Goal: Transaction & Acquisition: Book appointment/travel/reservation

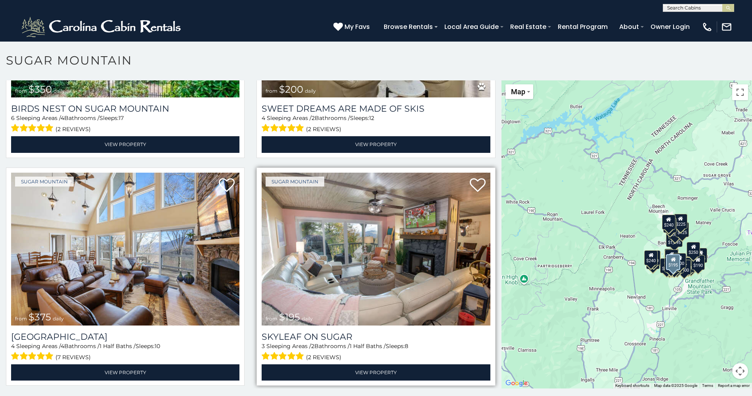
scroll to position [476, 0]
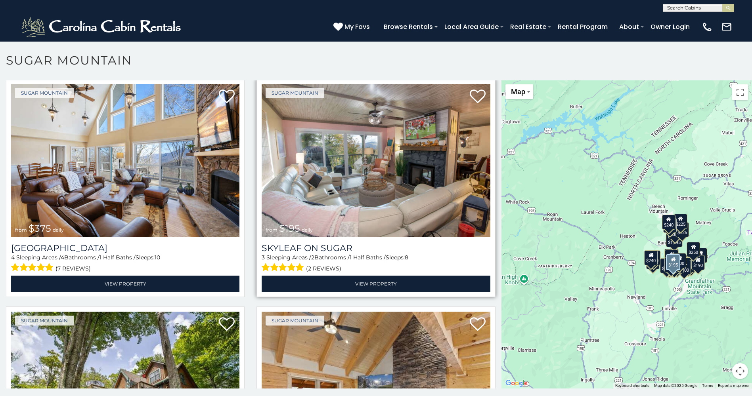
click at [351, 183] on img at bounding box center [376, 160] width 228 height 153
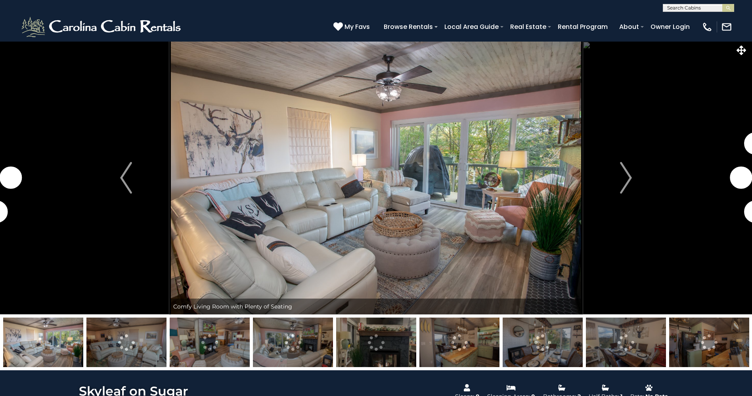
click at [312, 351] on img at bounding box center [293, 343] width 80 height 50
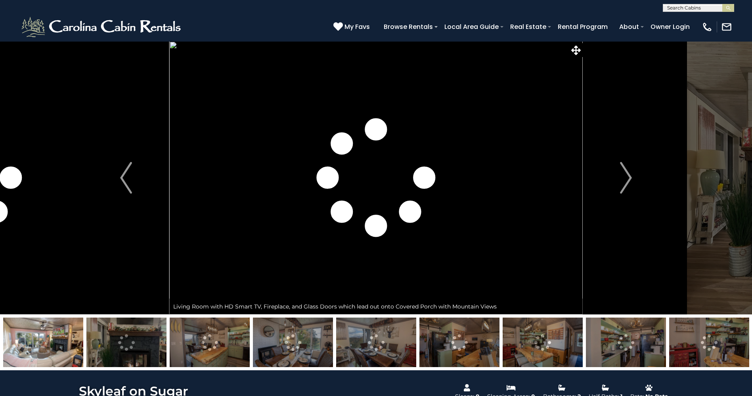
click at [398, 331] on img at bounding box center [376, 343] width 80 height 50
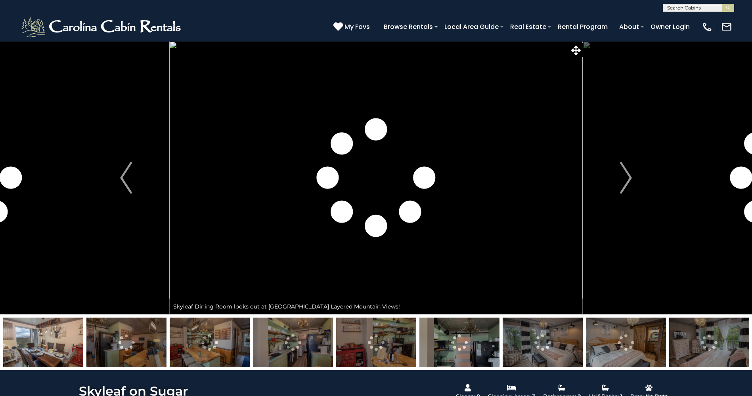
click at [397, 337] on img at bounding box center [376, 343] width 80 height 50
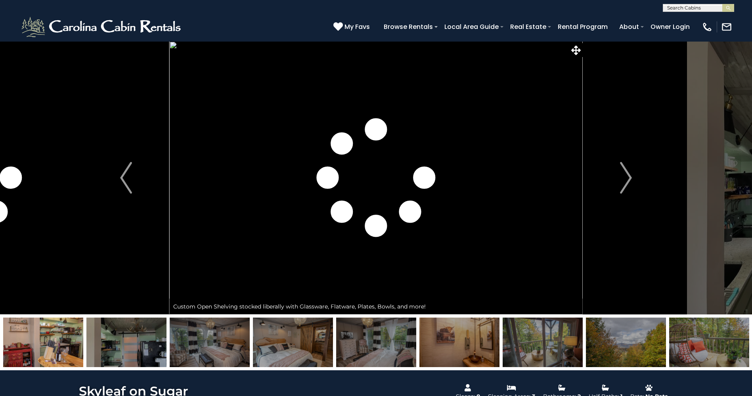
click at [464, 335] on img at bounding box center [459, 343] width 80 height 50
click at [457, 351] on img at bounding box center [459, 343] width 80 height 50
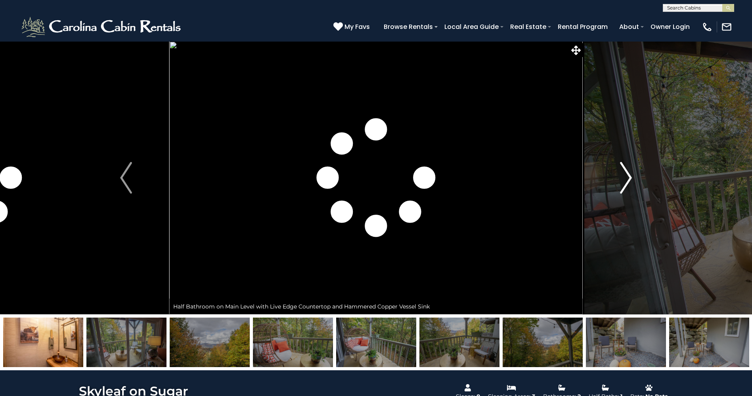
click at [585, 203] on button "Next" at bounding box center [626, 177] width 86 height 273
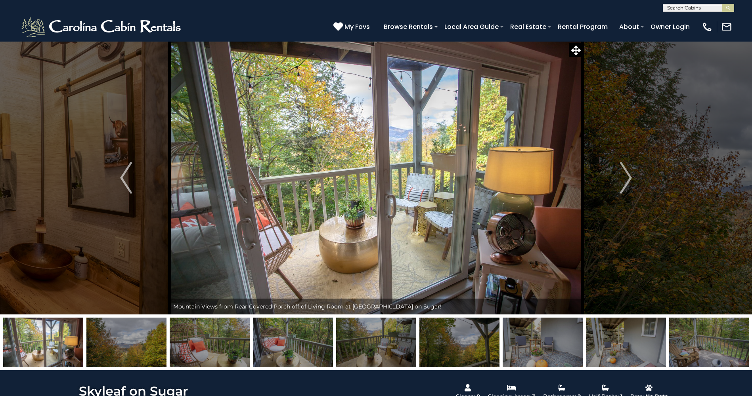
drag, startPoint x: 570, startPoint y: 205, endPoint x: 648, endPoint y: 189, distance: 79.2
click at [583, 191] on div "18-hole Golf Course on Sugar, less than 3 Miles from Skyleaf! Comfy Living Room…" at bounding box center [375, 177] width 413 height 273
click at [629, 193] on img "Next" at bounding box center [626, 178] width 12 height 32
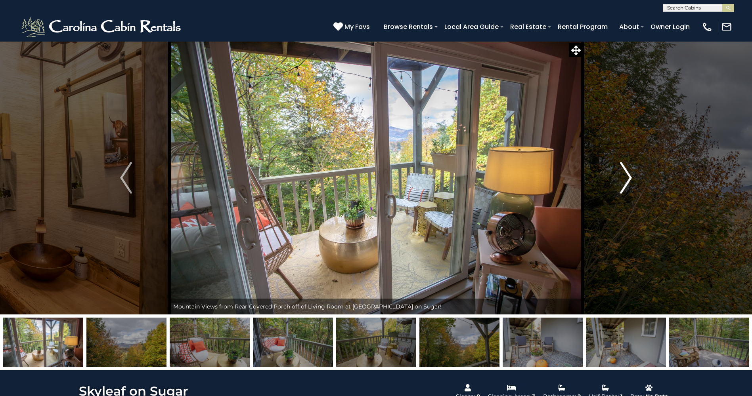
click at [629, 193] on img "Next" at bounding box center [626, 178] width 12 height 32
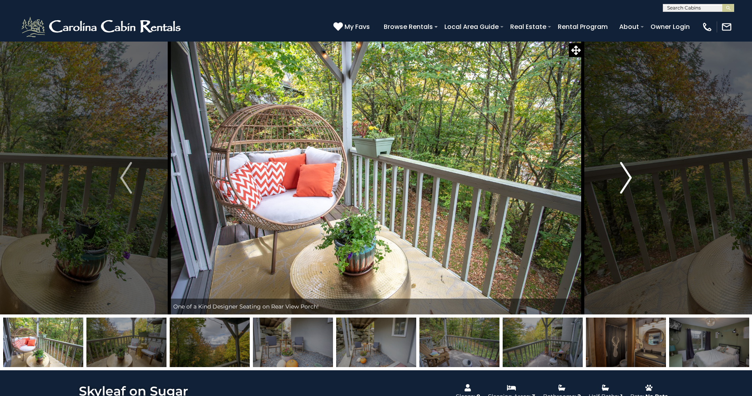
click at [627, 188] on img "Next" at bounding box center [626, 178] width 12 height 32
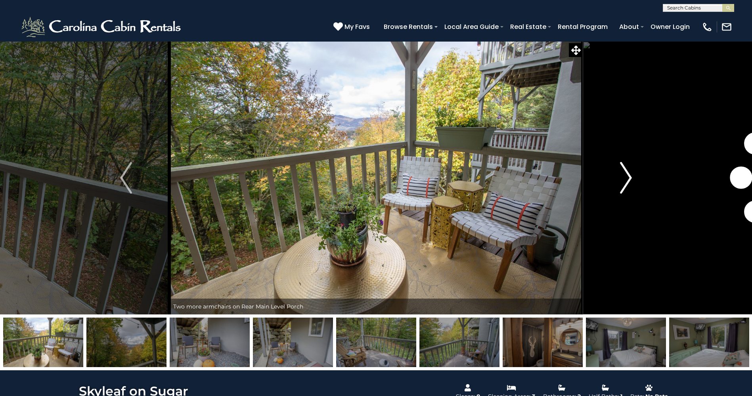
click at [620, 180] on img "Next" at bounding box center [626, 178] width 12 height 32
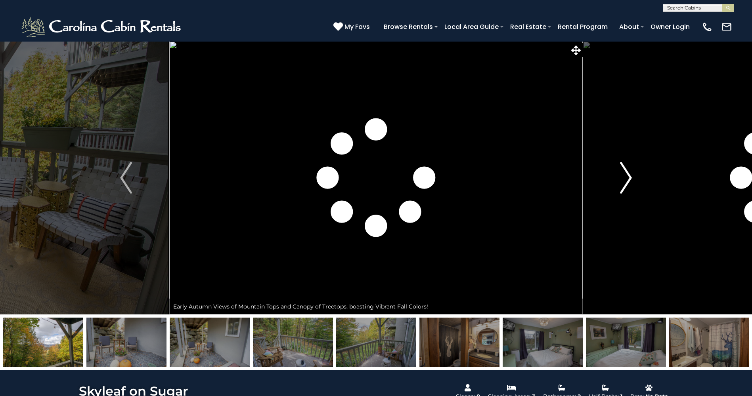
drag, startPoint x: 615, startPoint y: 180, endPoint x: 608, endPoint y: 176, distance: 7.3
click at [612, 178] on button "Next" at bounding box center [626, 177] width 86 height 273
click at [608, 176] on button "Next" at bounding box center [626, 177] width 86 height 273
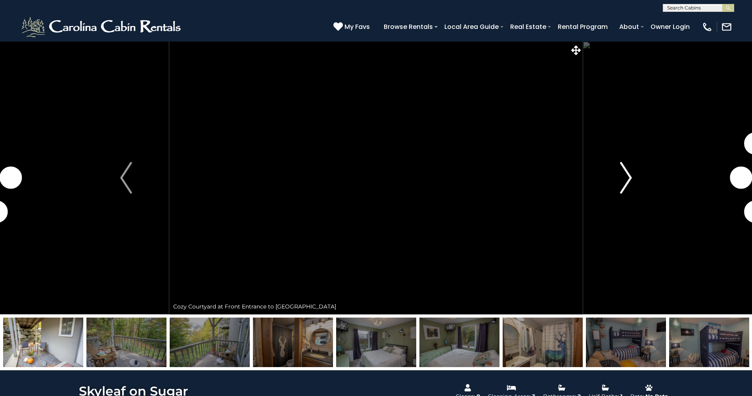
click at [608, 176] on button "Next" at bounding box center [626, 177] width 86 height 273
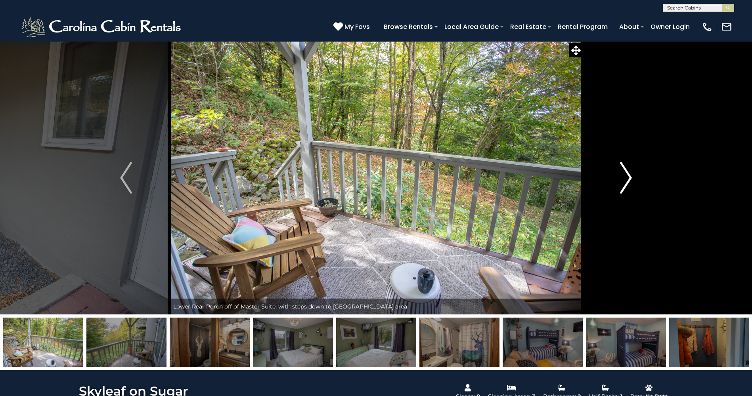
click at [606, 170] on button "Next" at bounding box center [626, 177] width 86 height 273
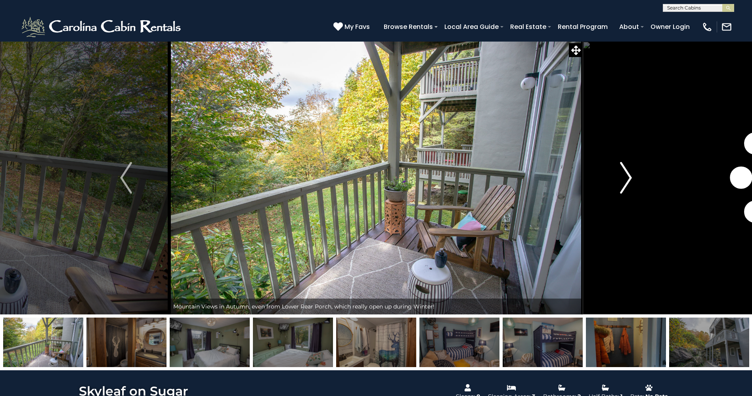
drag, startPoint x: 604, startPoint y: 166, endPoint x: 592, endPoint y: 161, distance: 13.2
click at [595, 164] on button "Next" at bounding box center [626, 177] width 86 height 273
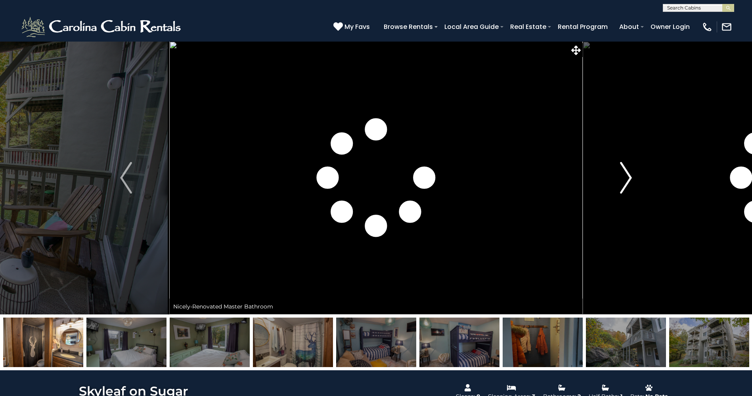
click at [592, 161] on button "Next" at bounding box center [626, 177] width 86 height 273
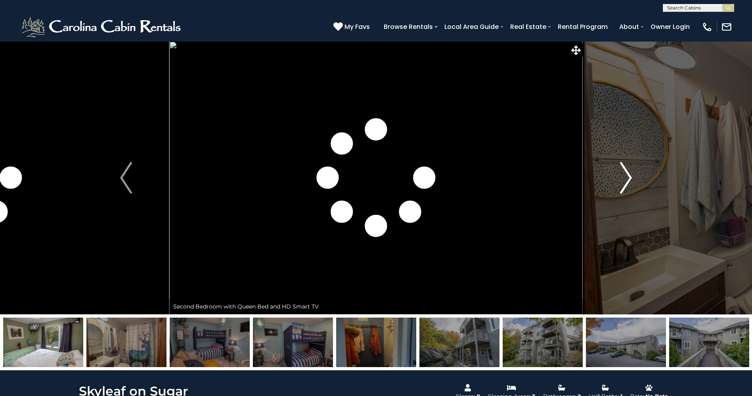
drag, startPoint x: 597, startPoint y: 162, endPoint x: 604, endPoint y: 162, distance: 7.1
click at [598, 162] on button "Next" at bounding box center [626, 177] width 86 height 273
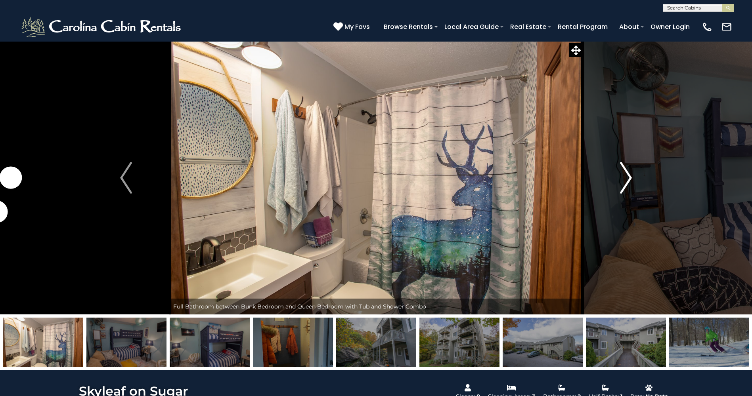
click at [623, 164] on img "Next" at bounding box center [626, 178] width 12 height 32
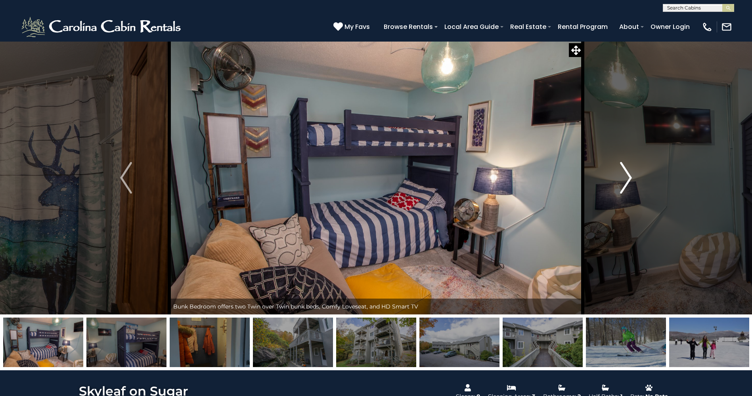
click at [625, 170] on img "Next" at bounding box center [626, 178] width 12 height 32
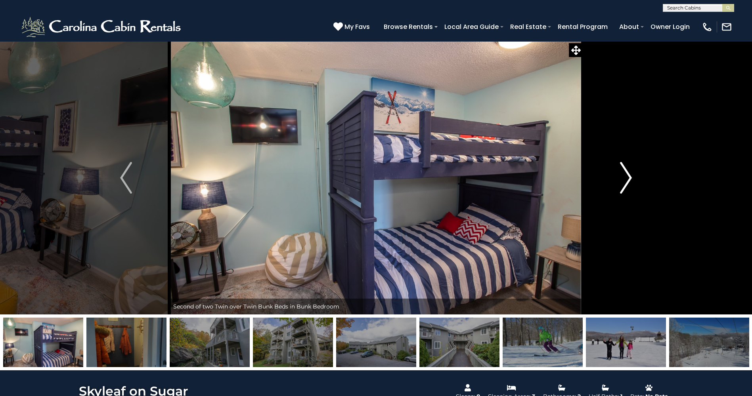
click at [628, 172] on img "Next" at bounding box center [626, 178] width 12 height 32
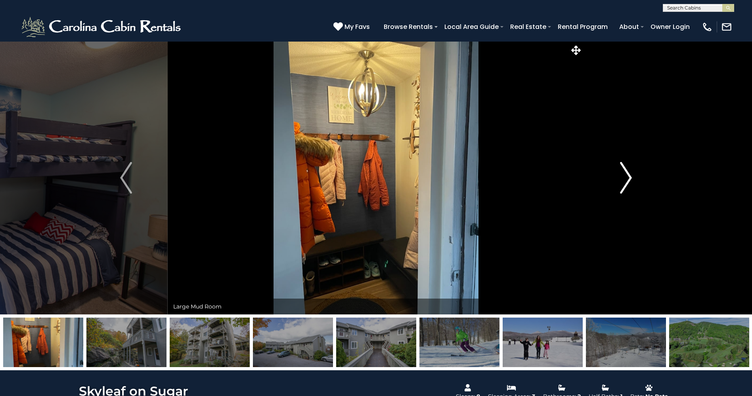
click at [628, 172] on img "Next" at bounding box center [626, 178] width 12 height 32
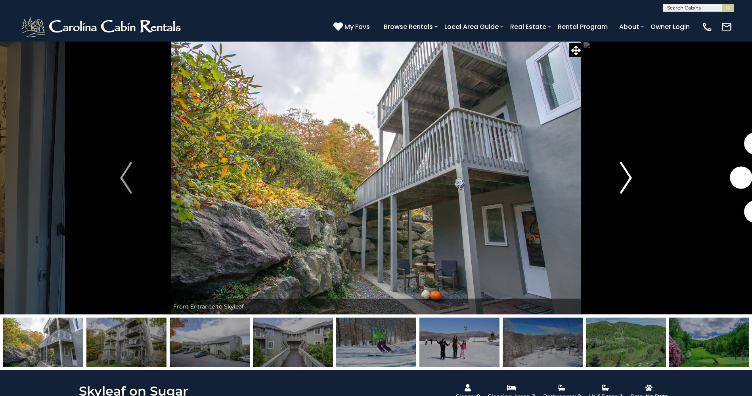
click at [628, 172] on img "Next" at bounding box center [626, 178] width 12 height 32
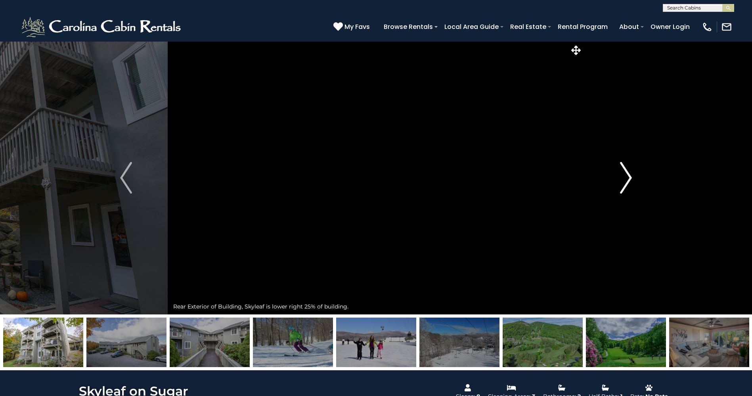
click at [628, 172] on img "Next" at bounding box center [626, 178] width 12 height 32
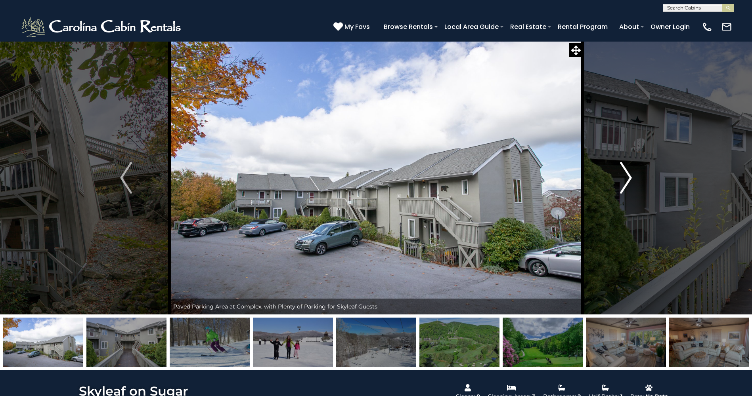
click at [628, 172] on img "Next" at bounding box center [626, 178] width 12 height 32
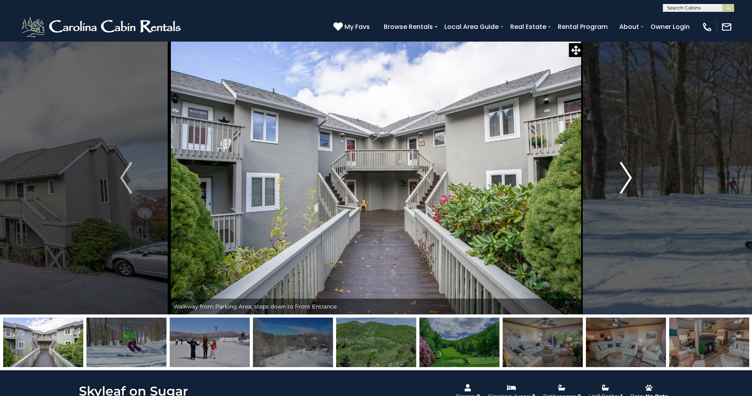
click at [628, 172] on img "Next" at bounding box center [626, 178] width 12 height 32
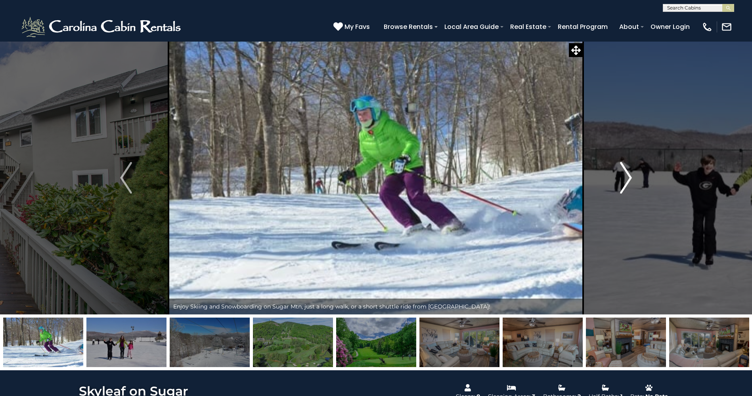
click at [628, 172] on img "Next" at bounding box center [626, 178] width 12 height 32
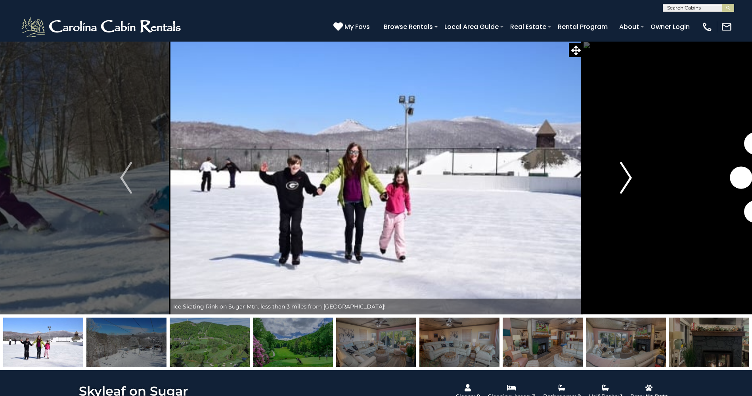
click at [628, 172] on img "Next" at bounding box center [626, 178] width 12 height 32
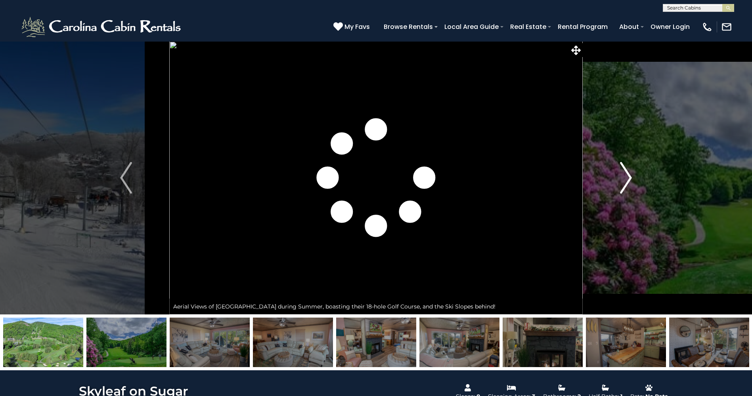
click at [646, 173] on button "Next" at bounding box center [626, 177] width 86 height 273
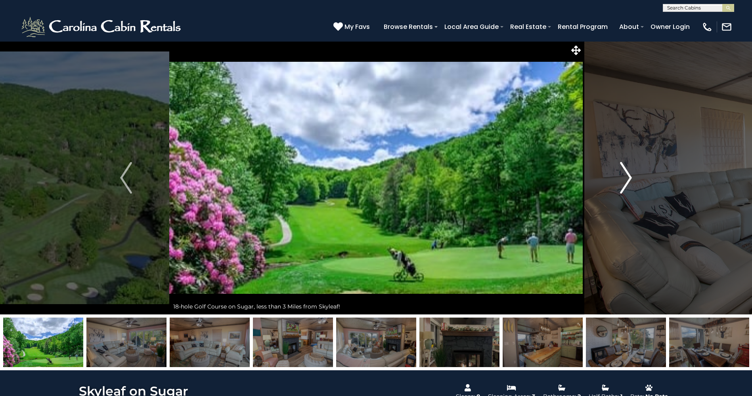
click at [643, 183] on button "Next" at bounding box center [626, 177] width 86 height 273
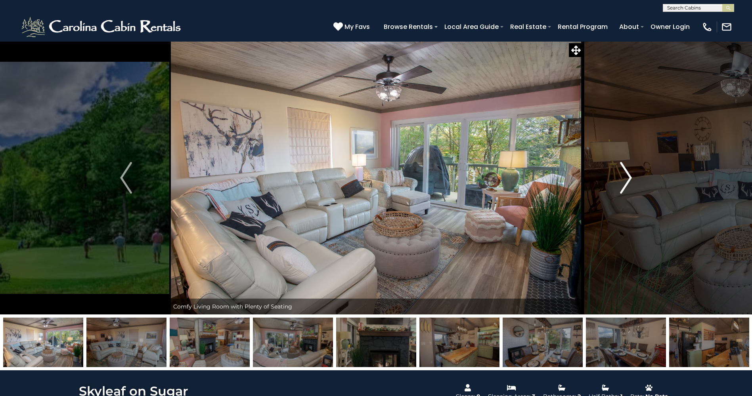
click at [648, 183] on button "Next" at bounding box center [626, 177] width 86 height 273
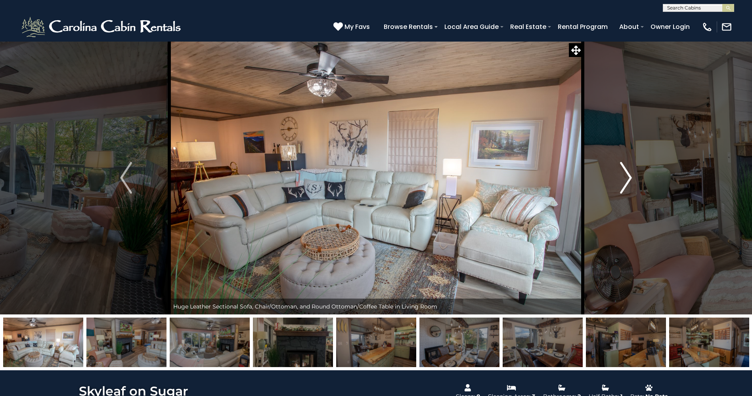
click at [658, 183] on button "Next" at bounding box center [626, 177] width 86 height 273
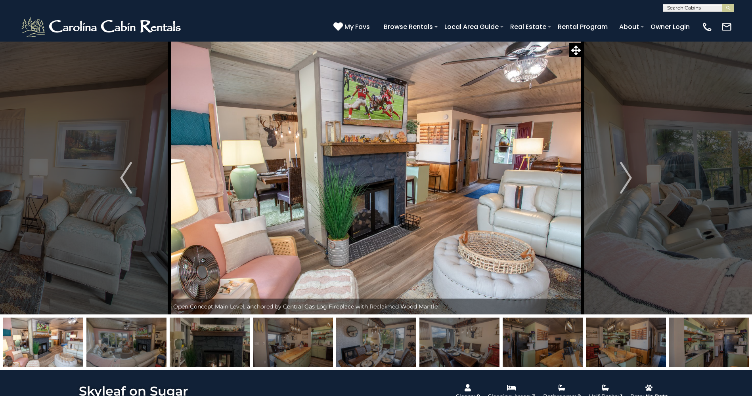
click at [651, 185] on button "Next" at bounding box center [626, 177] width 86 height 273
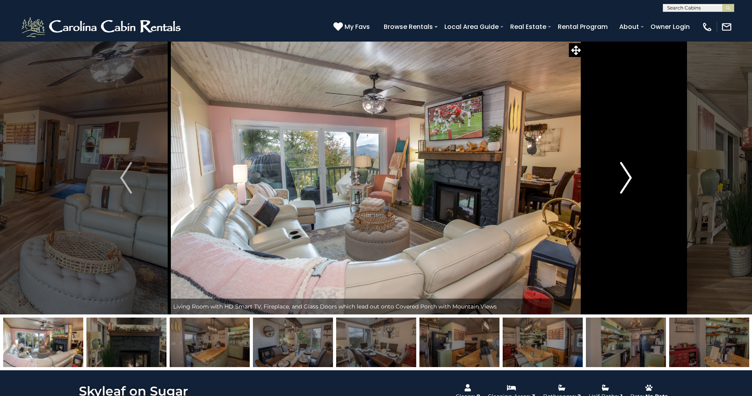
click at [651, 185] on button "Next" at bounding box center [626, 177] width 86 height 273
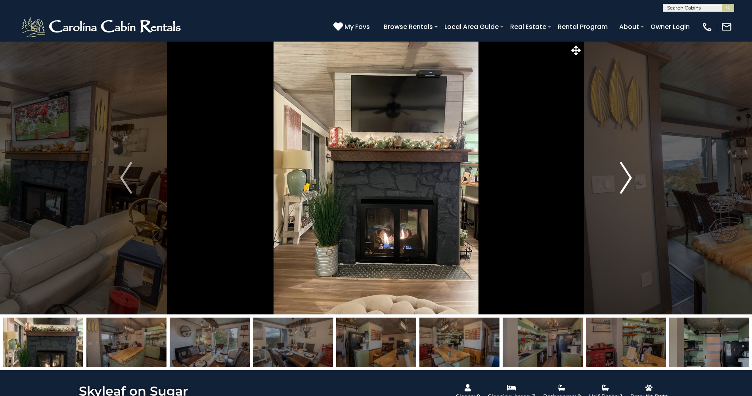
click at [652, 185] on button "Next" at bounding box center [626, 177] width 86 height 273
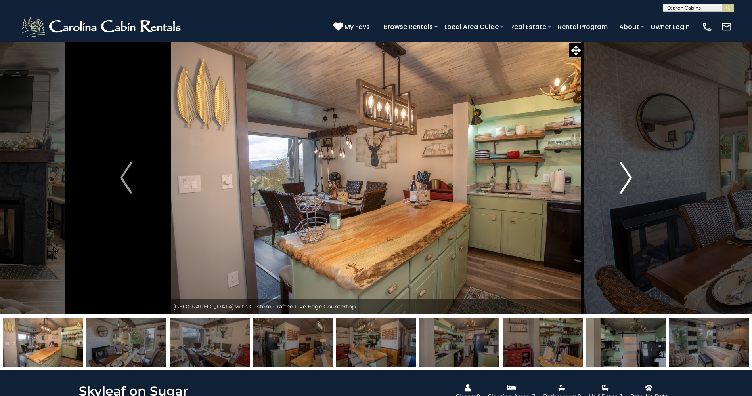
click at [652, 185] on button "Next" at bounding box center [626, 177] width 86 height 273
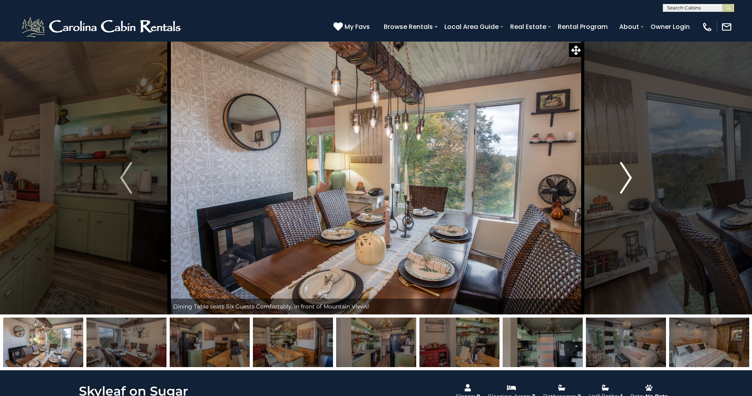
click at [652, 185] on button "Next" at bounding box center [626, 177] width 86 height 273
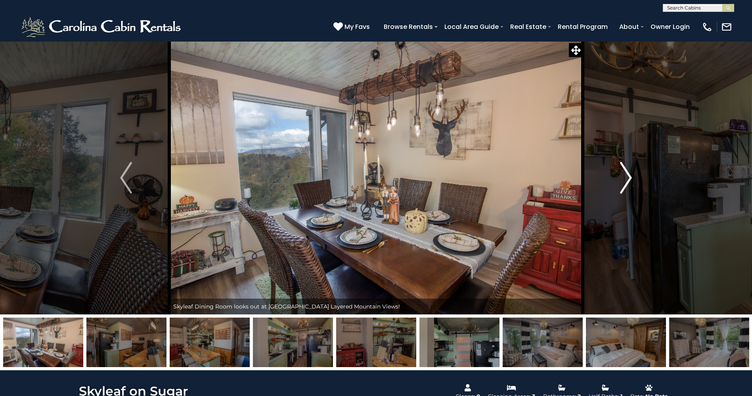
click at [652, 185] on button "Next" at bounding box center [626, 177] width 86 height 273
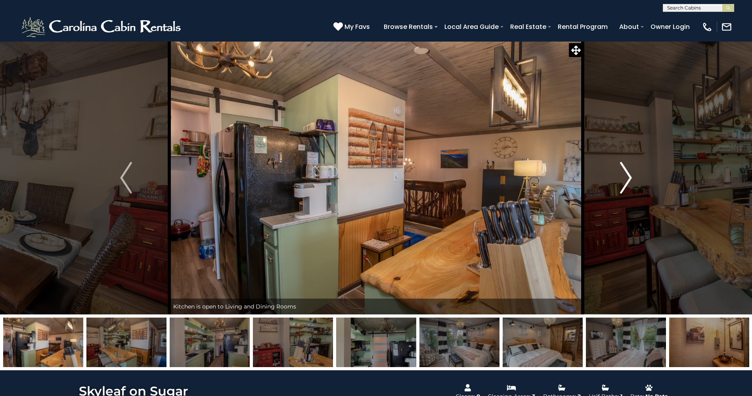
click at [652, 185] on button "Next" at bounding box center [626, 177] width 86 height 273
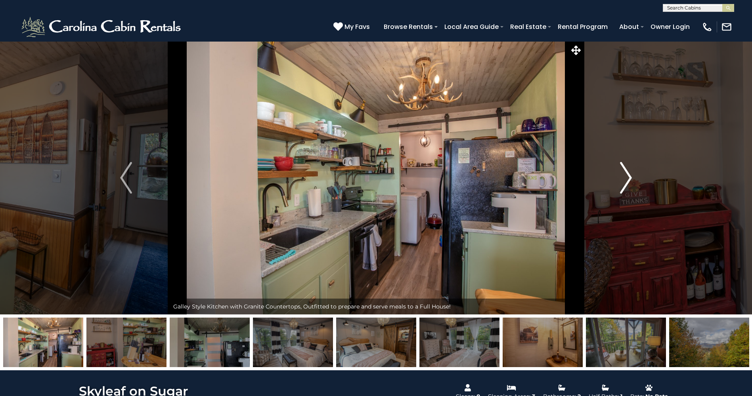
click at [652, 185] on button "Next" at bounding box center [626, 177] width 86 height 273
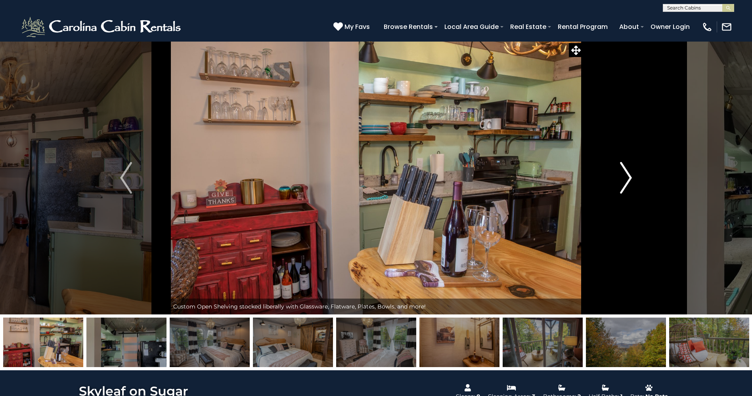
click at [652, 185] on button "Next" at bounding box center [626, 177] width 86 height 273
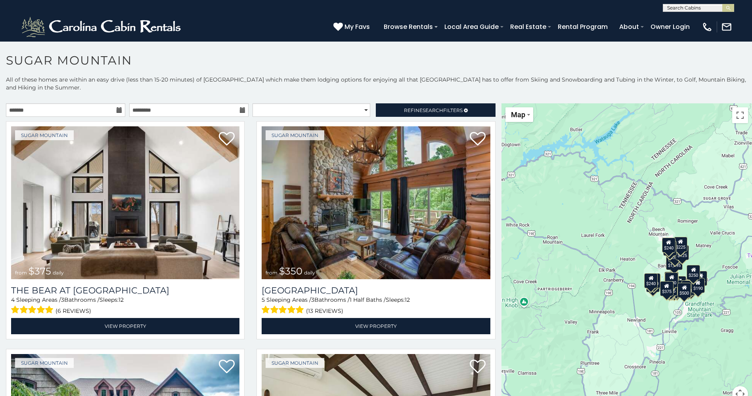
click at [251, 62] on h1 "Sugar Mountain" at bounding box center [376, 64] width 752 height 23
drag, startPoint x: 252, startPoint y: 67, endPoint x: 244, endPoint y: 68, distance: 7.6
drag, startPoint x: 244, startPoint y: 68, endPoint x: 179, endPoint y: 76, distance: 65.5
click at [179, 76] on p "All of these homes are within an easy drive (less than 15-20 minutes) of Sugar …" at bounding box center [376, 88] width 752 height 24
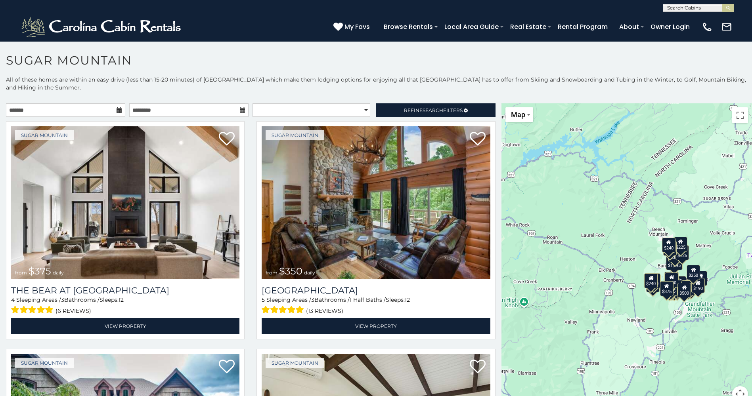
click at [181, 76] on p "All of these homes are within an easy drive (less than 15-20 minutes) of Sugar …" at bounding box center [376, 88] width 752 height 24
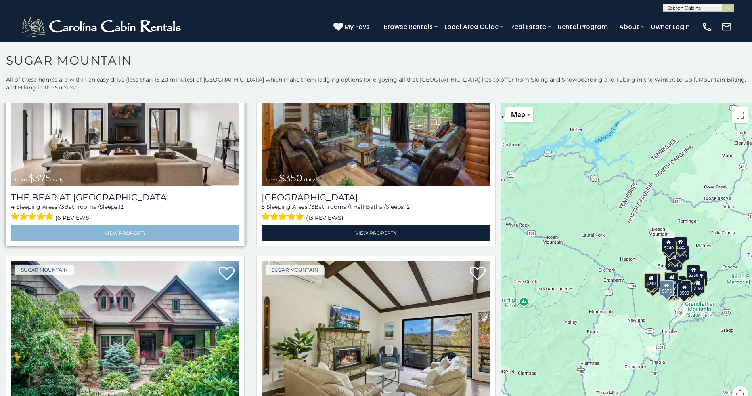
scroll to position [119, 0]
